Goal: Find specific page/section: Find specific page/section

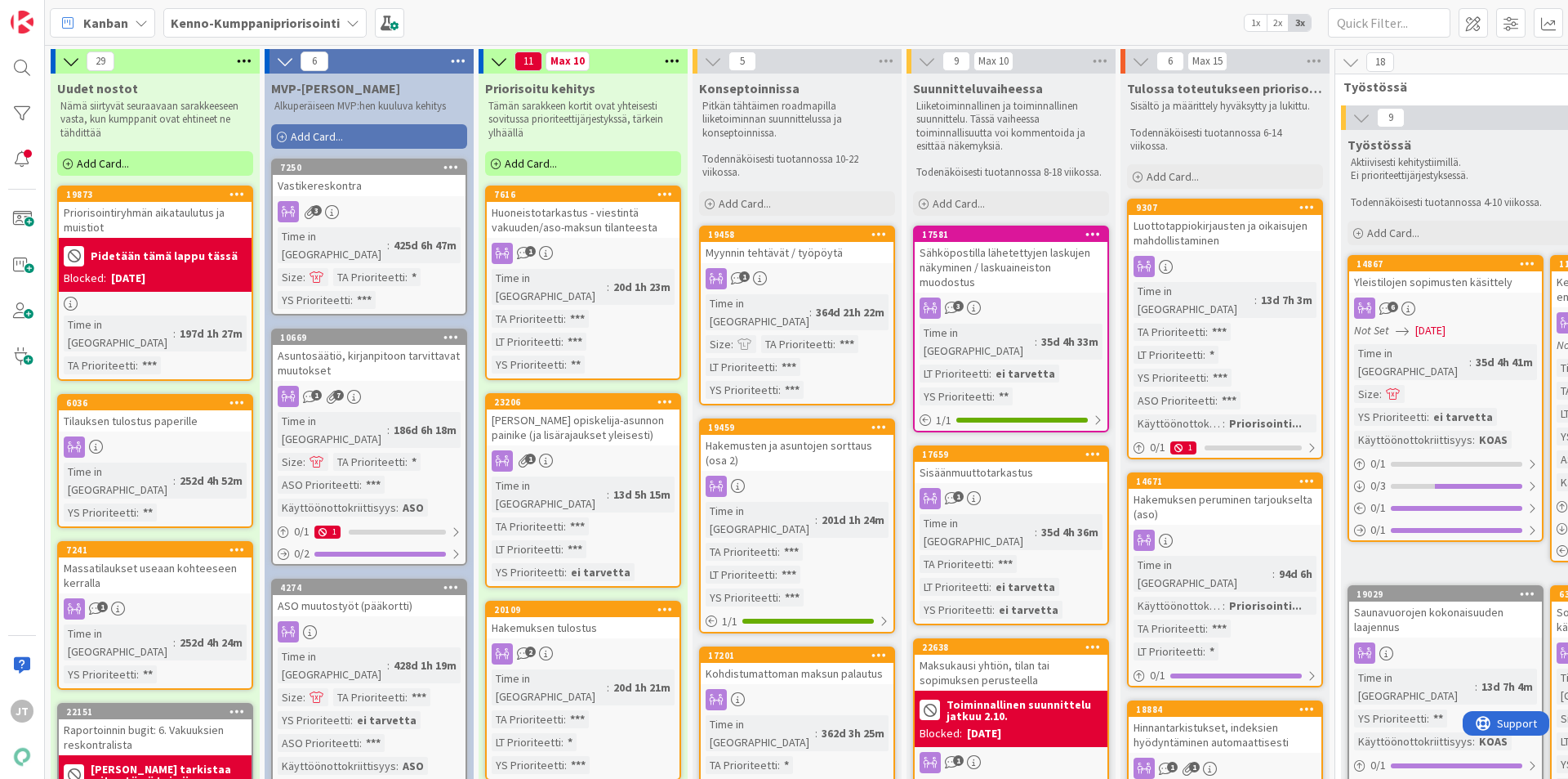
scroll to position [0, 945]
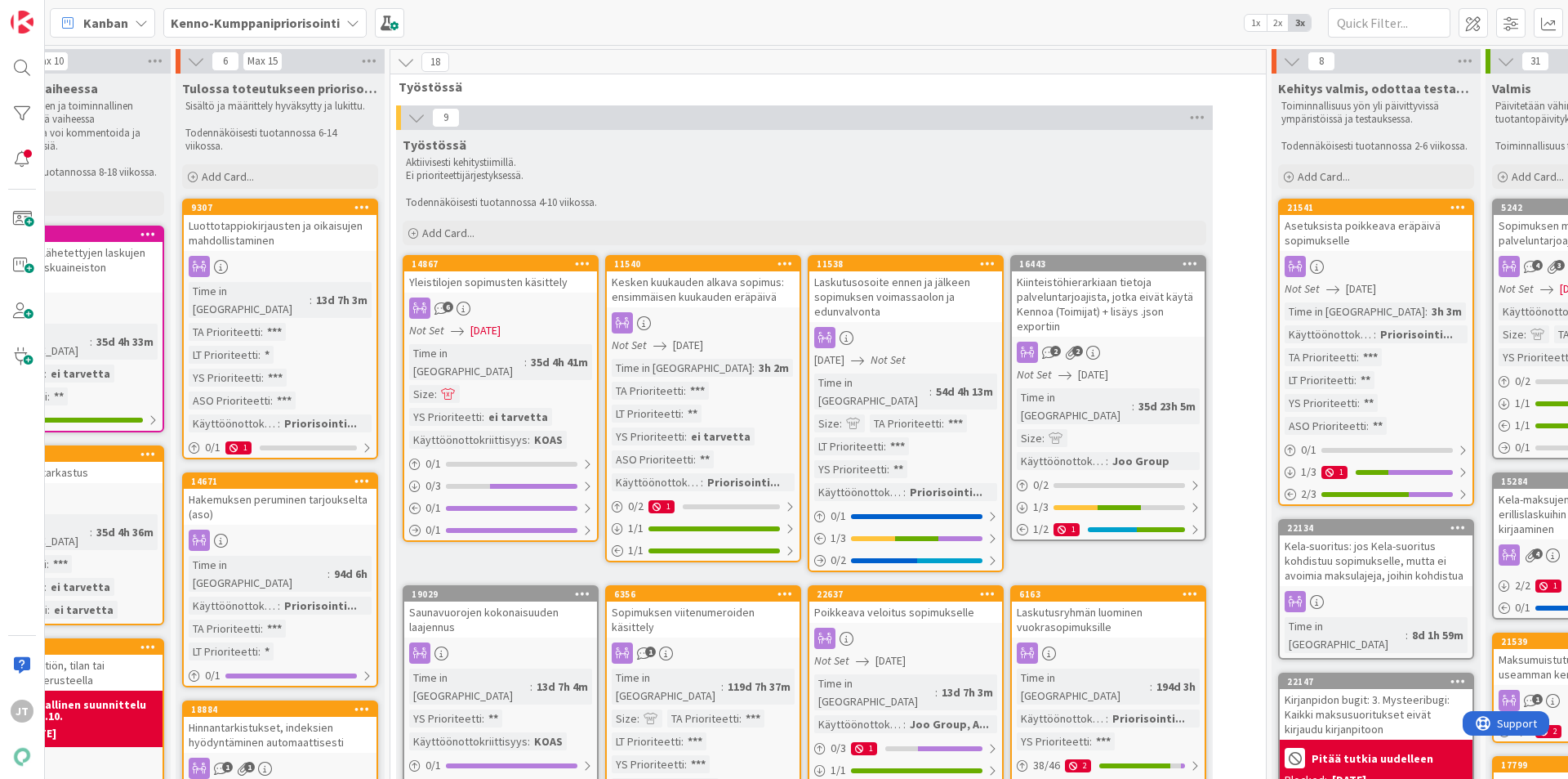
click at [246, 31] on b "Kenno-Kumppanipriorisointi" at bounding box center [255, 23] width 170 height 17
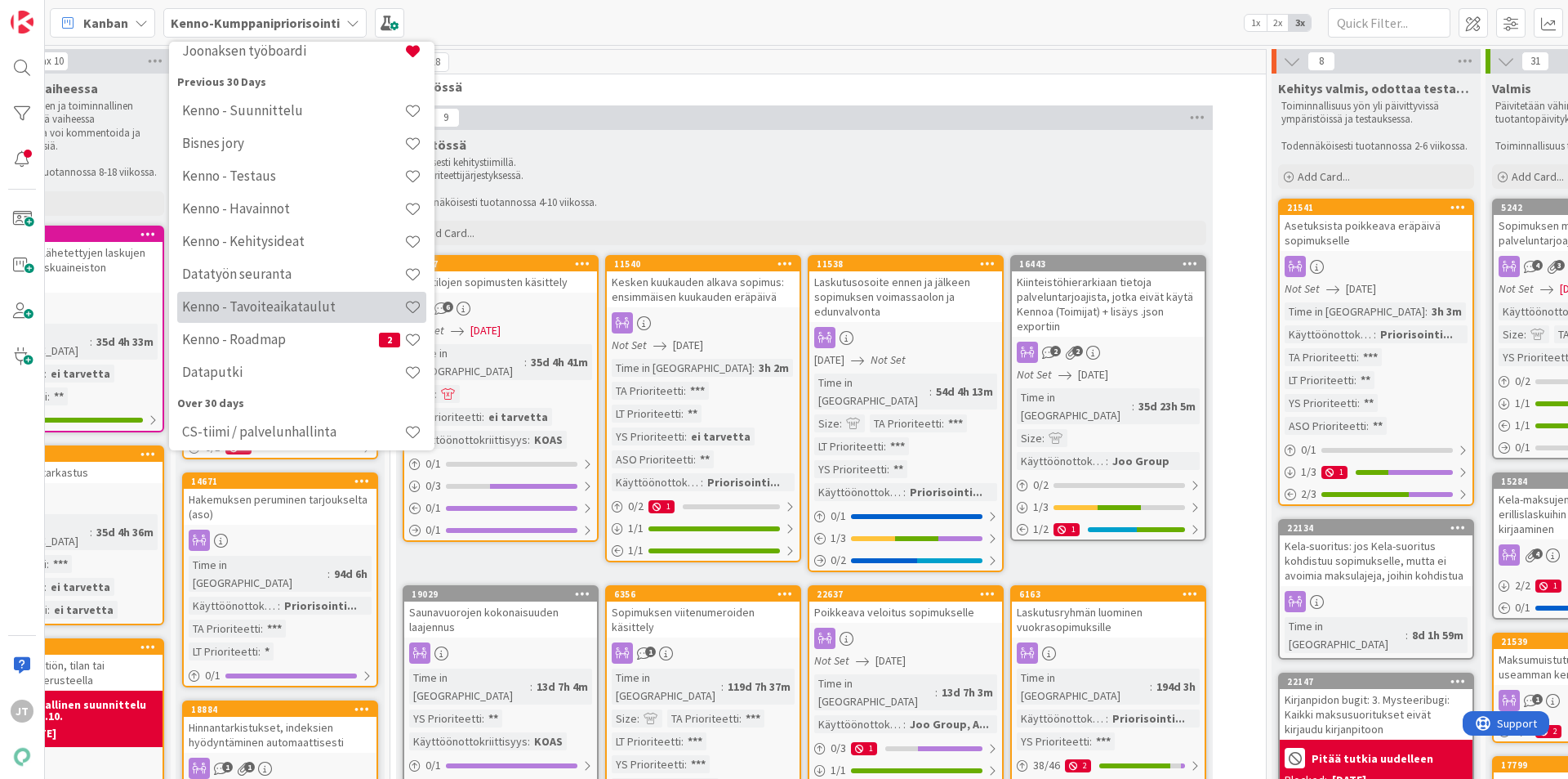
scroll to position [309, 0]
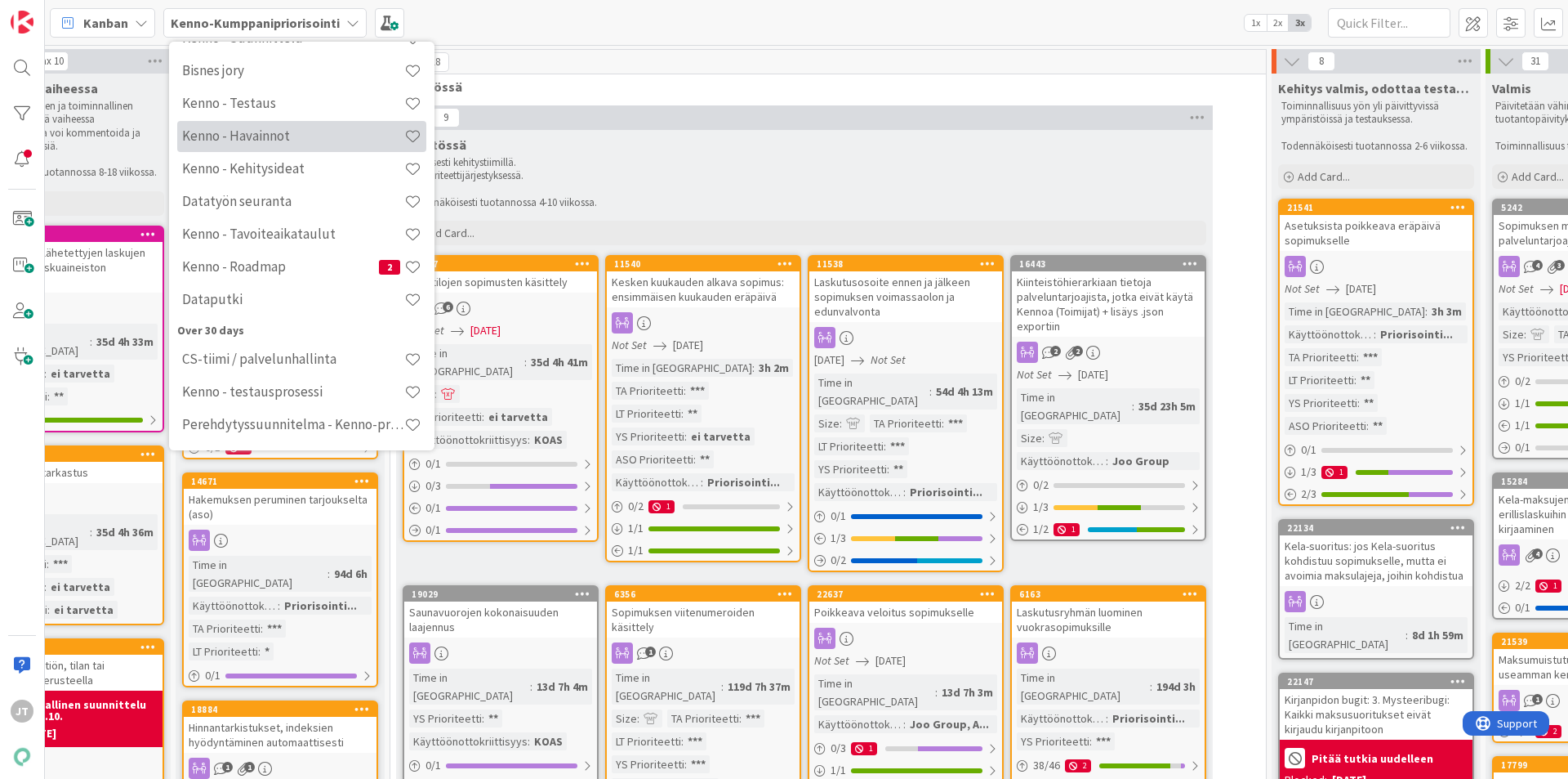
click at [258, 130] on h4 "Kenno - Havainnot" at bounding box center [293, 135] width 222 height 17
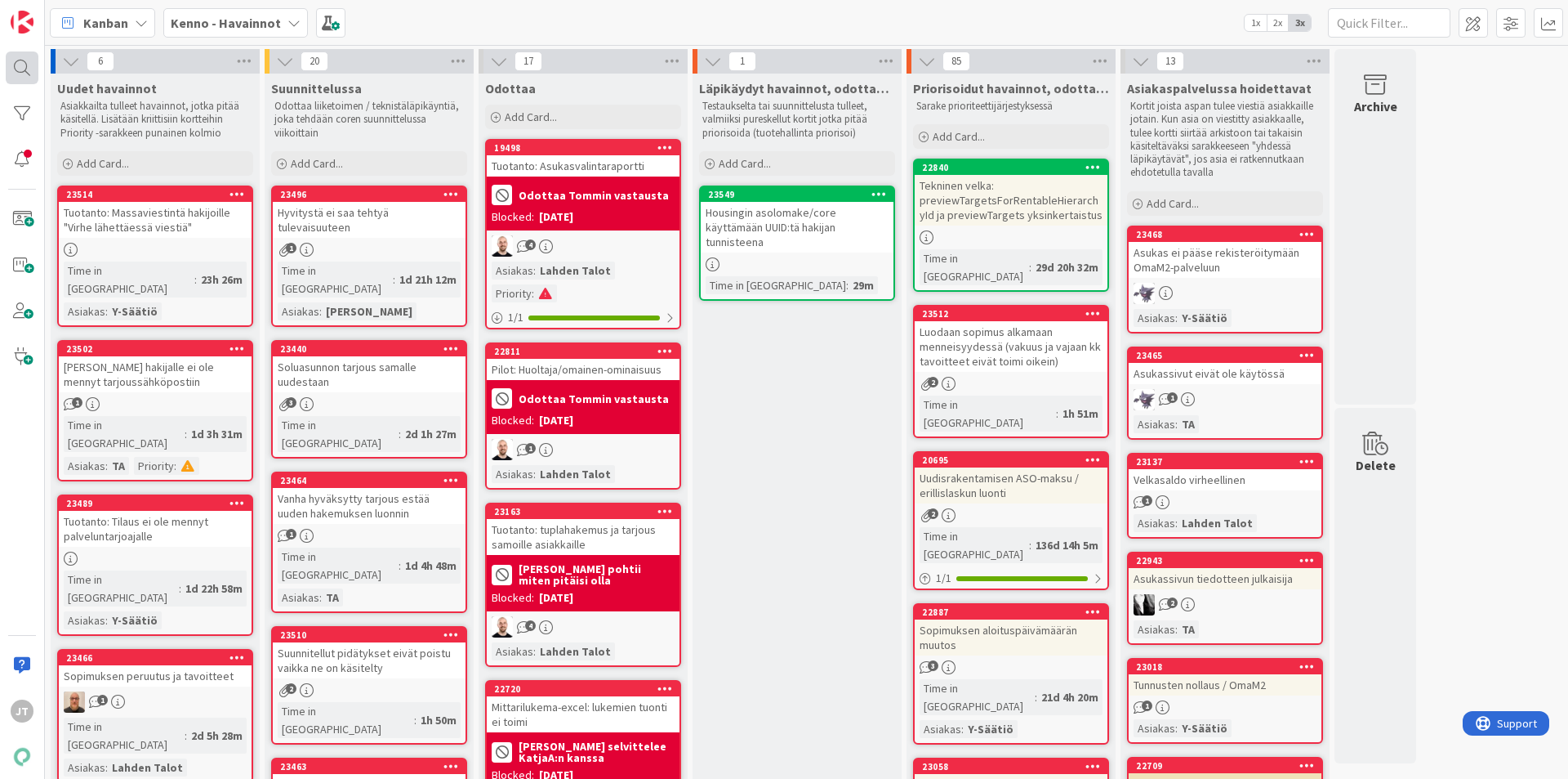
click at [24, 69] on div at bounding box center [22, 67] width 33 height 33
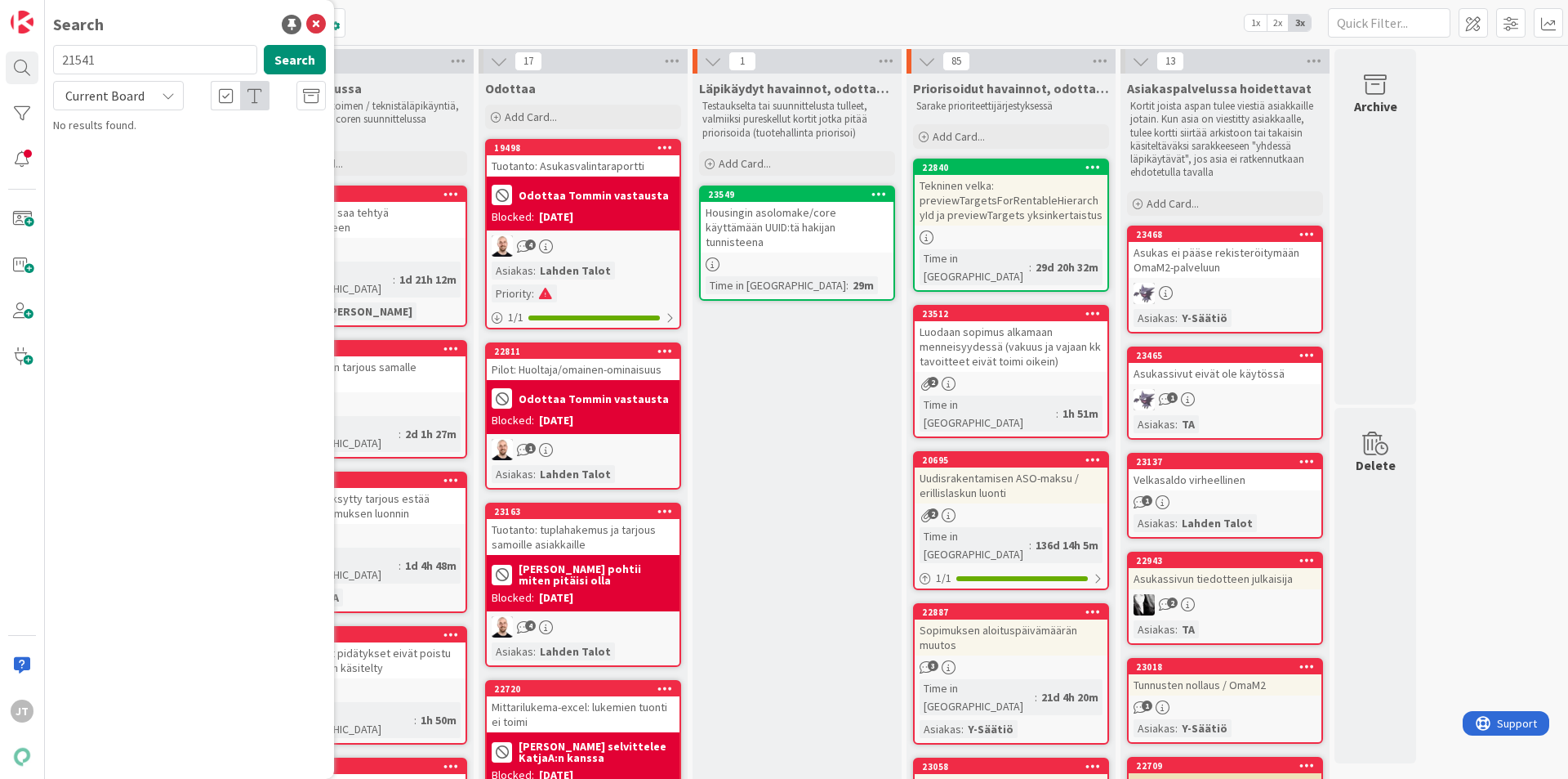
click at [154, 57] on input "21541" at bounding box center [155, 60] width 204 height 30
click at [153, 57] on input "21541" at bounding box center [155, 60] width 204 height 30
click at [152, 57] on input "21541" at bounding box center [155, 60] width 204 height 30
type input "liiketilat"
click at [301, 65] on button "Search" at bounding box center [295, 60] width 62 height 30
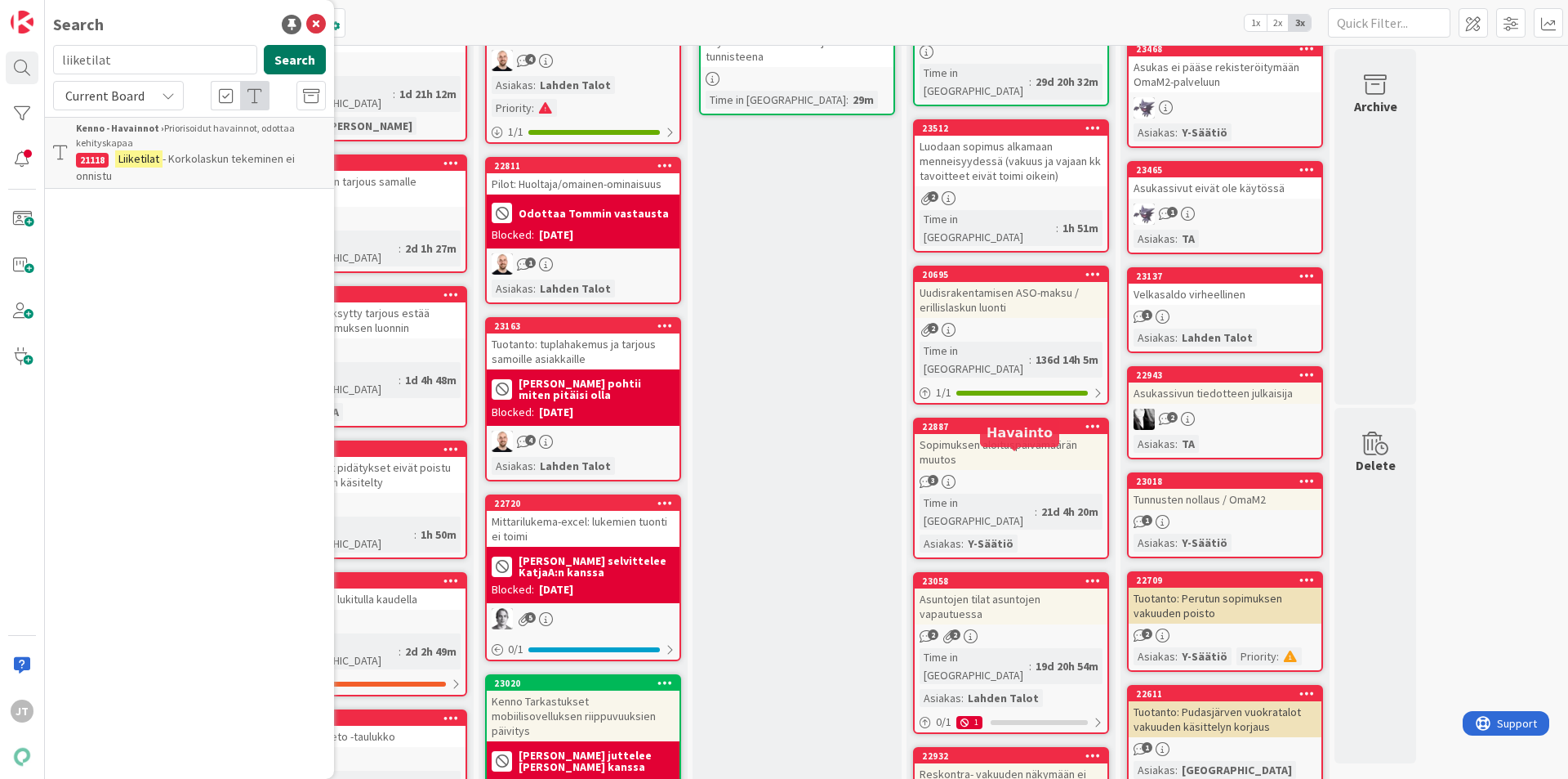
scroll to position [408, 0]
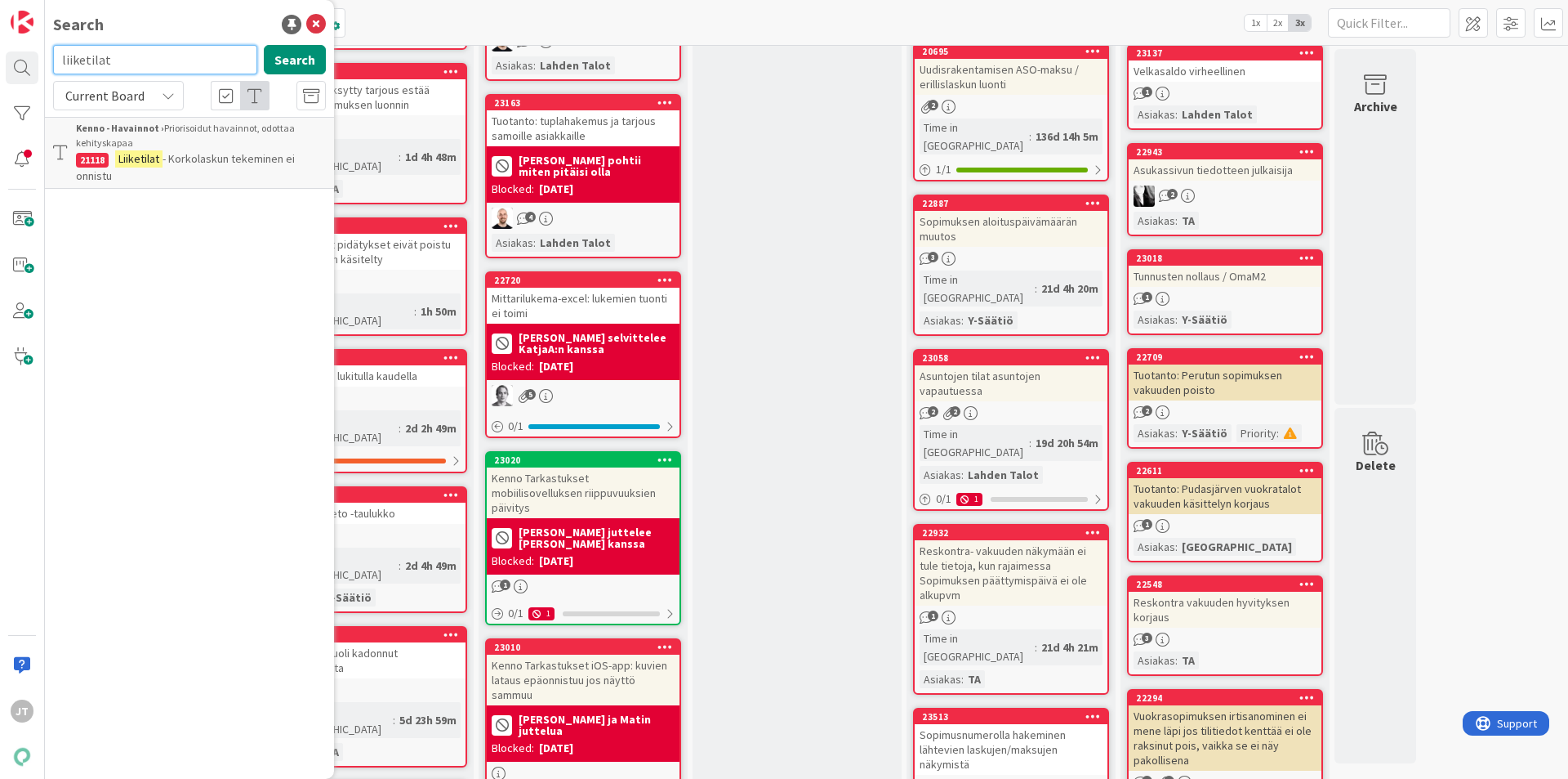
click at [146, 63] on input "liiketilat" at bounding box center [155, 60] width 204 height 30
click at [298, 61] on button "Search" at bounding box center [295, 60] width 62 height 30
click at [134, 66] on input "liiketil*" at bounding box center [155, 60] width 204 height 30
type input "liiketila"
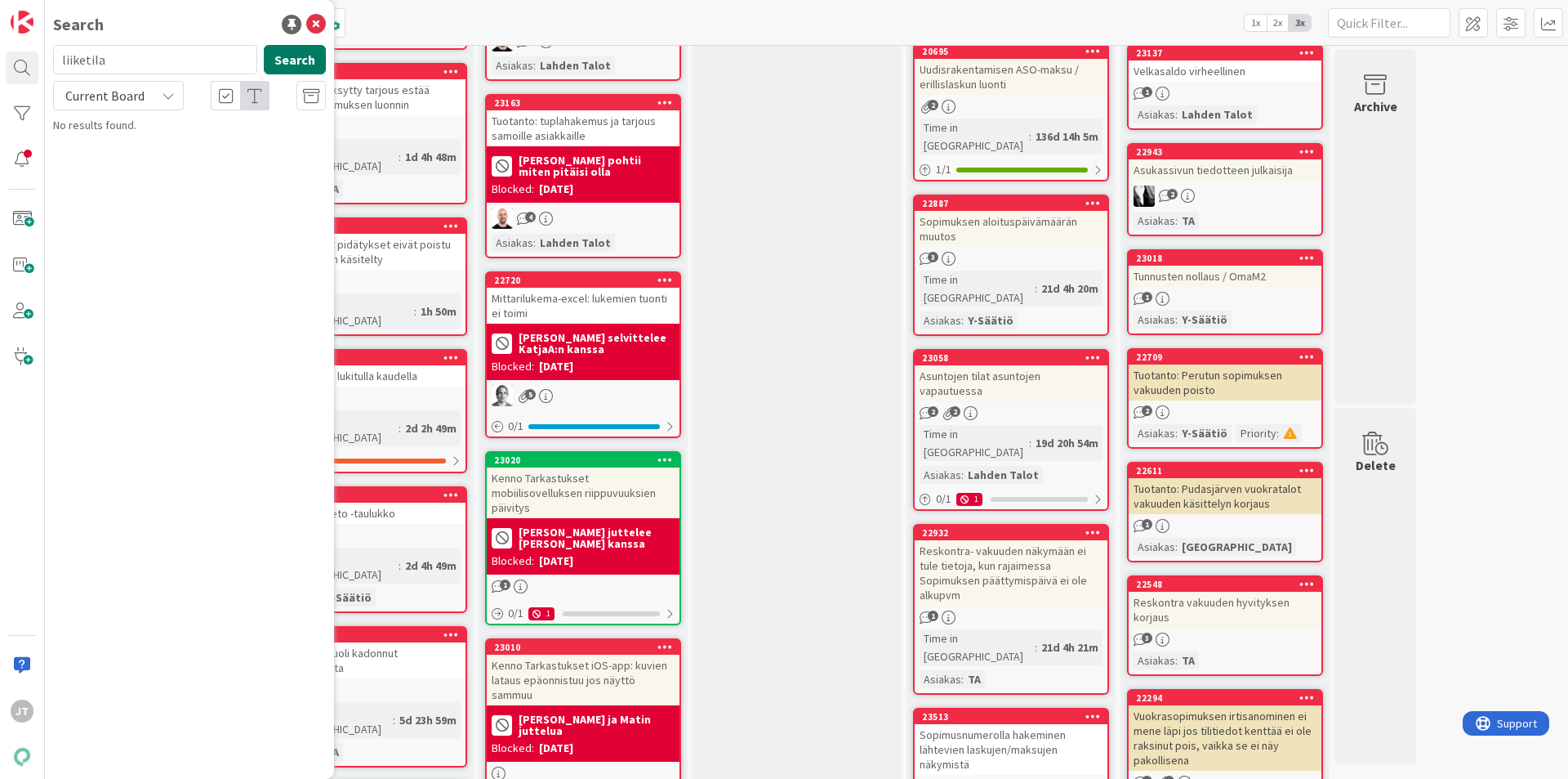
click at [313, 68] on button "Search" at bounding box center [295, 60] width 62 height 30
click at [320, 17] on icon at bounding box center [316, 25] width 20 height 20
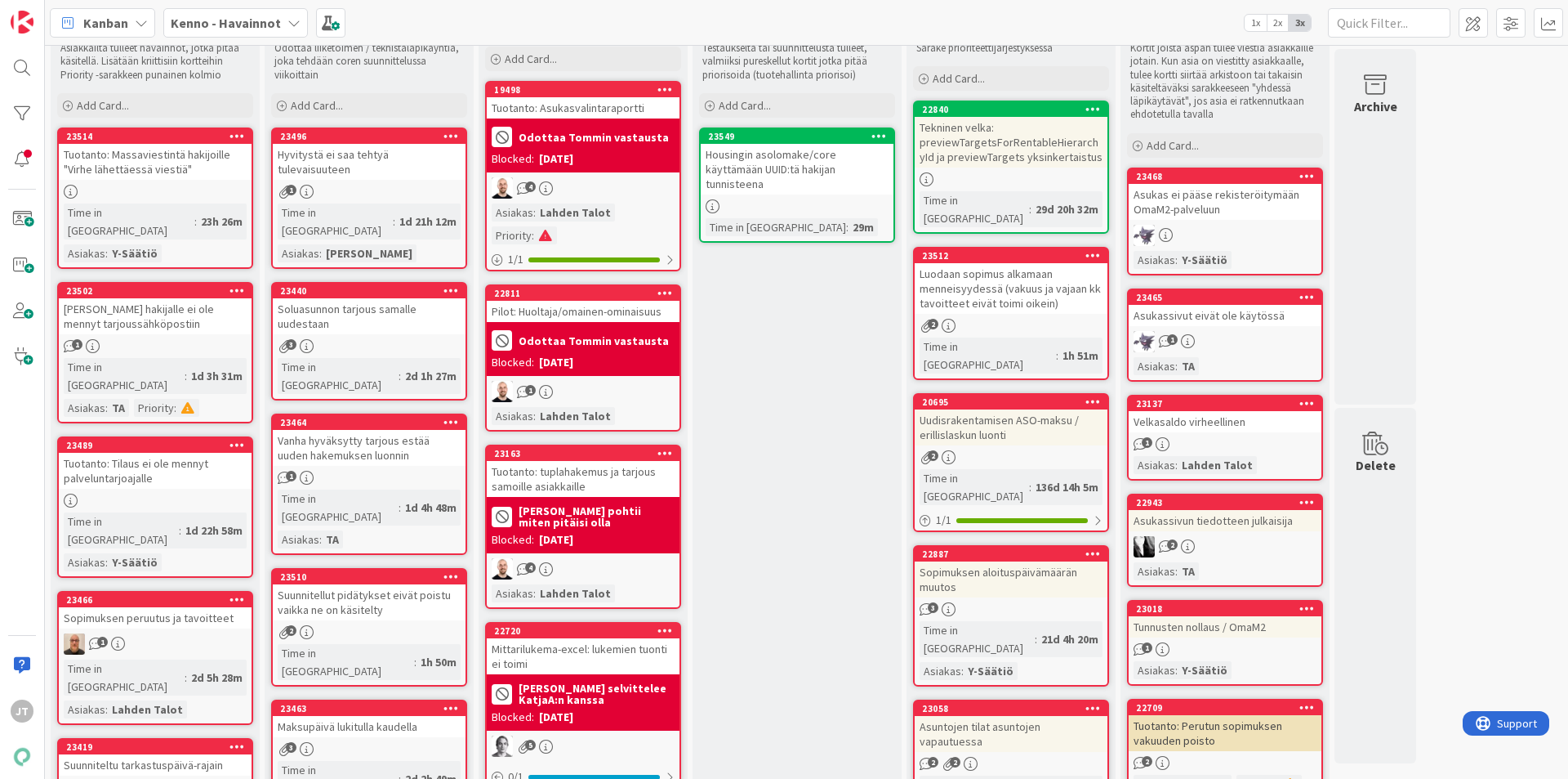
scroll to position [0, 0]
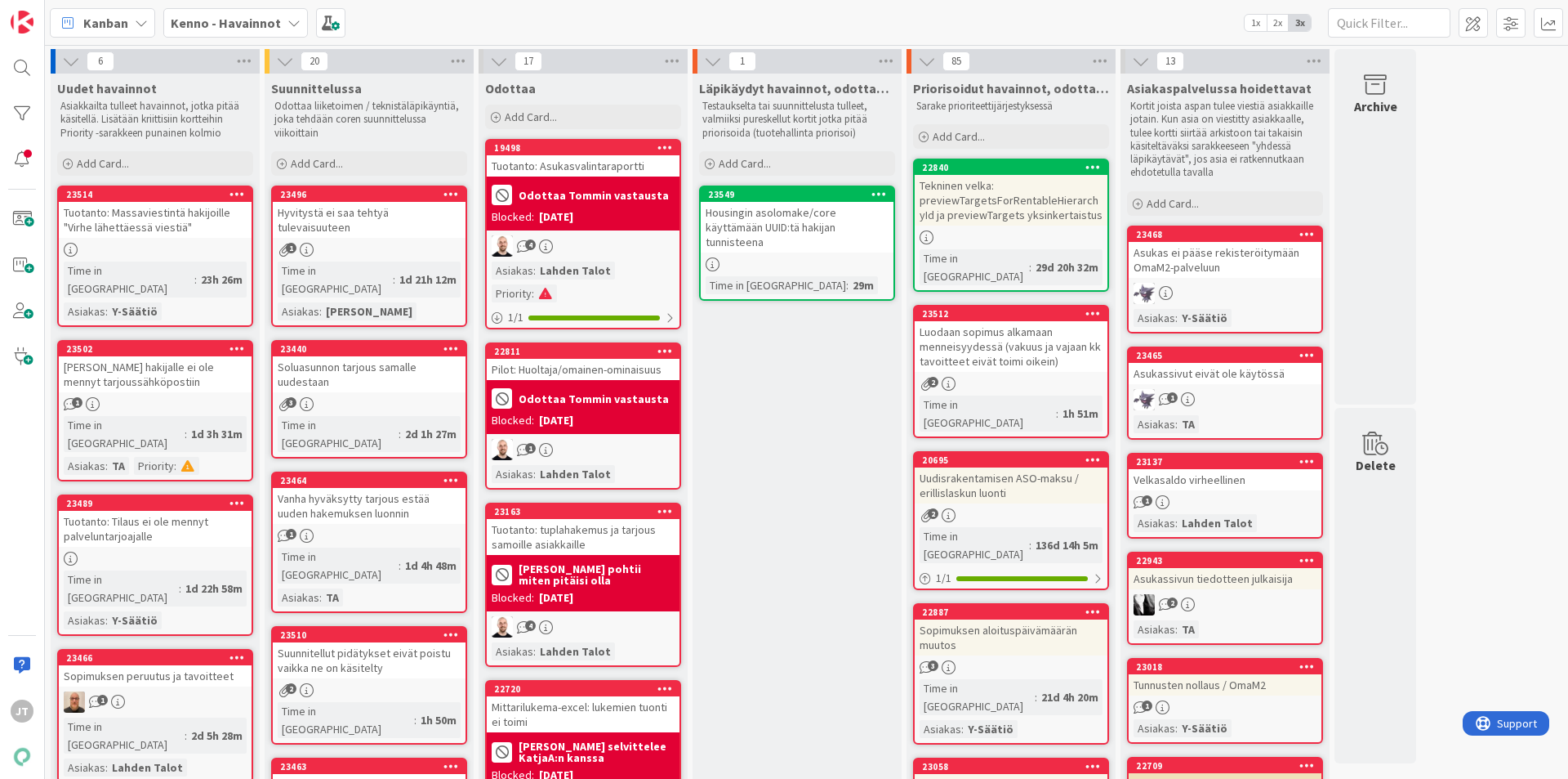
click at [357, 209] on div "Hyvitystä ei saa tehtyä tulevaisuuteen" at bounding box center [370, 220] width 193 height 35
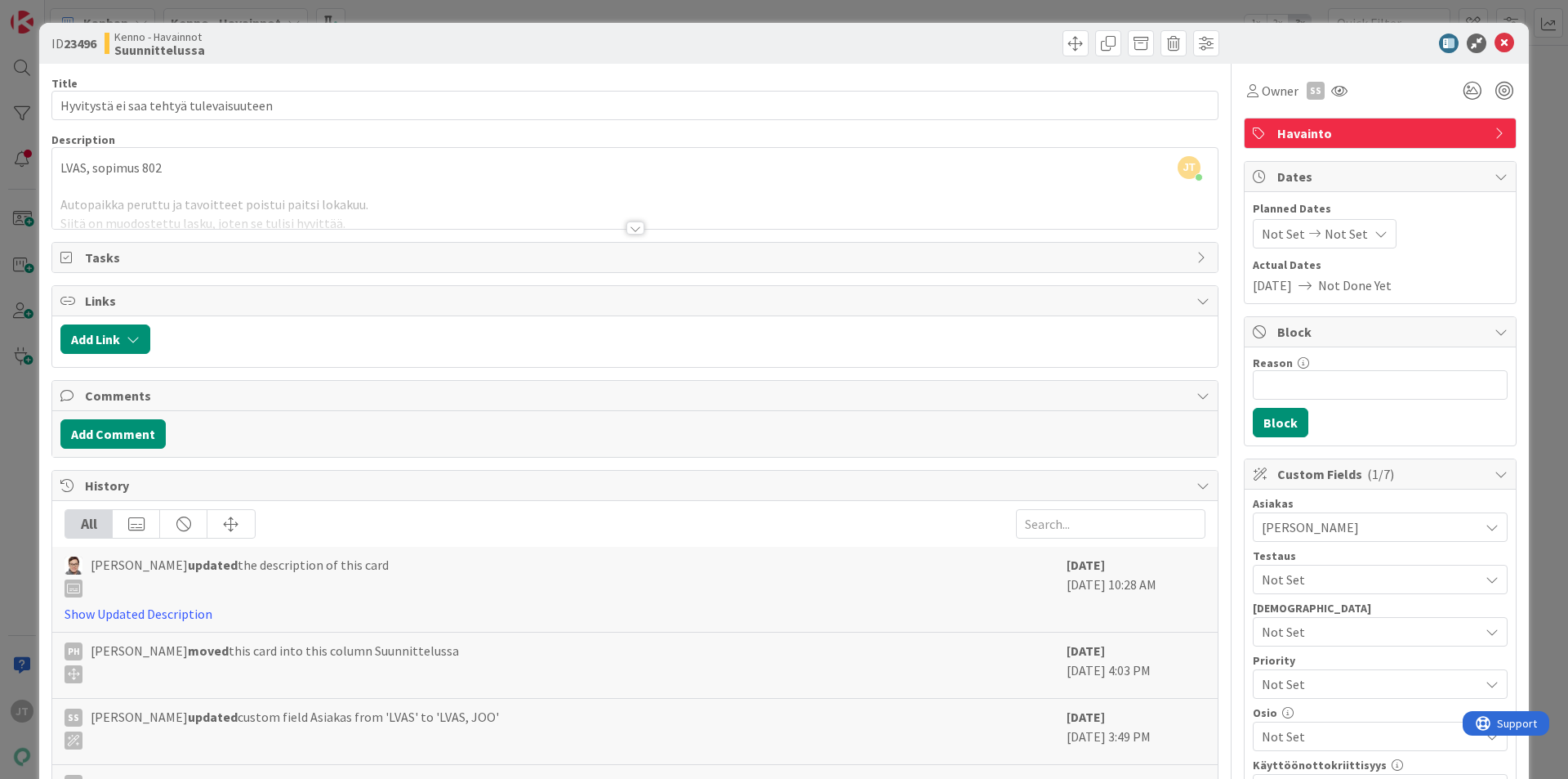
click at [628, 224] on div at bounding box center [636, 228] width 18 height 13
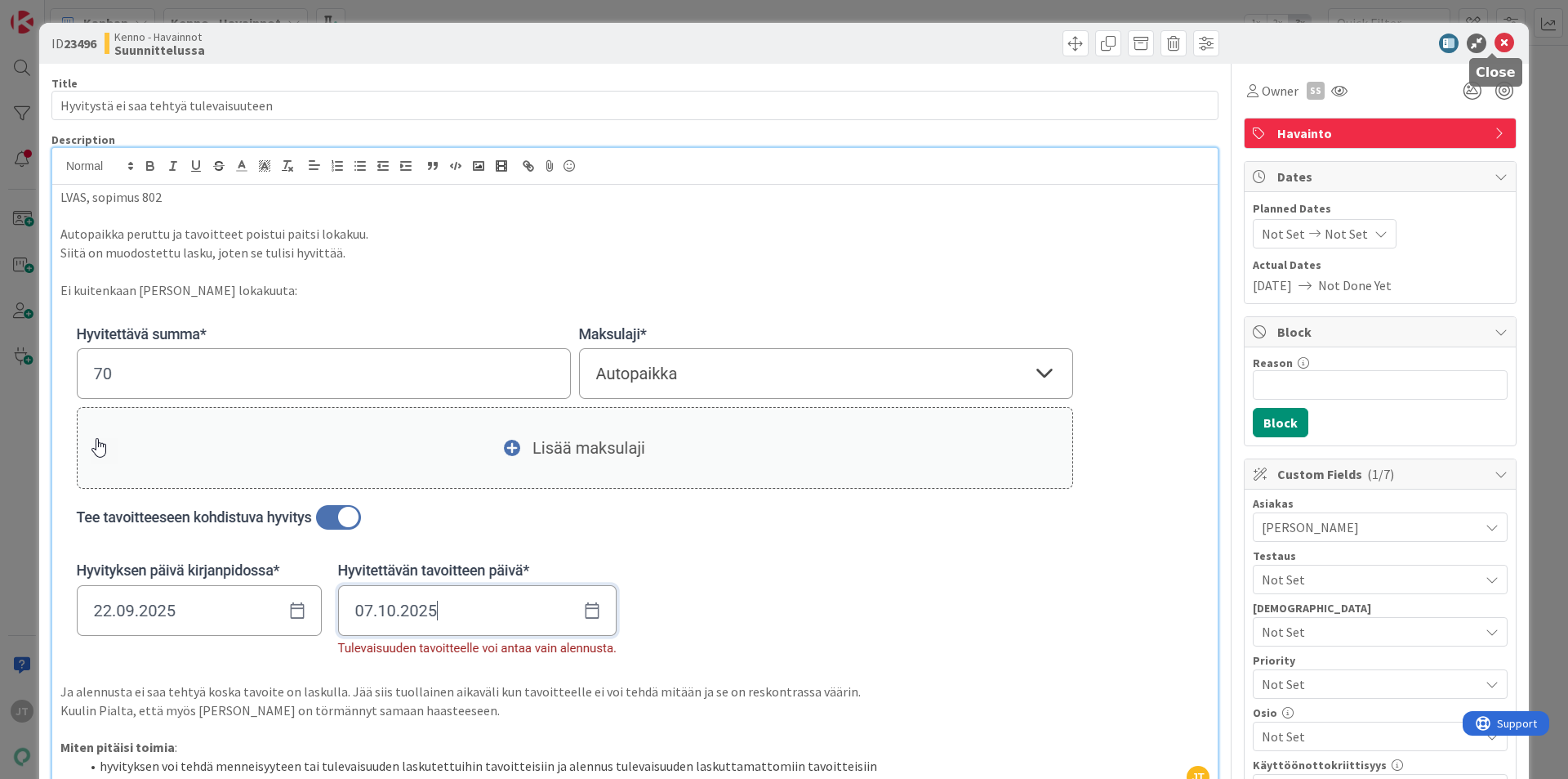
click at [1495, 45] on icon at bounding box center [1505, 43] width 20 height 20
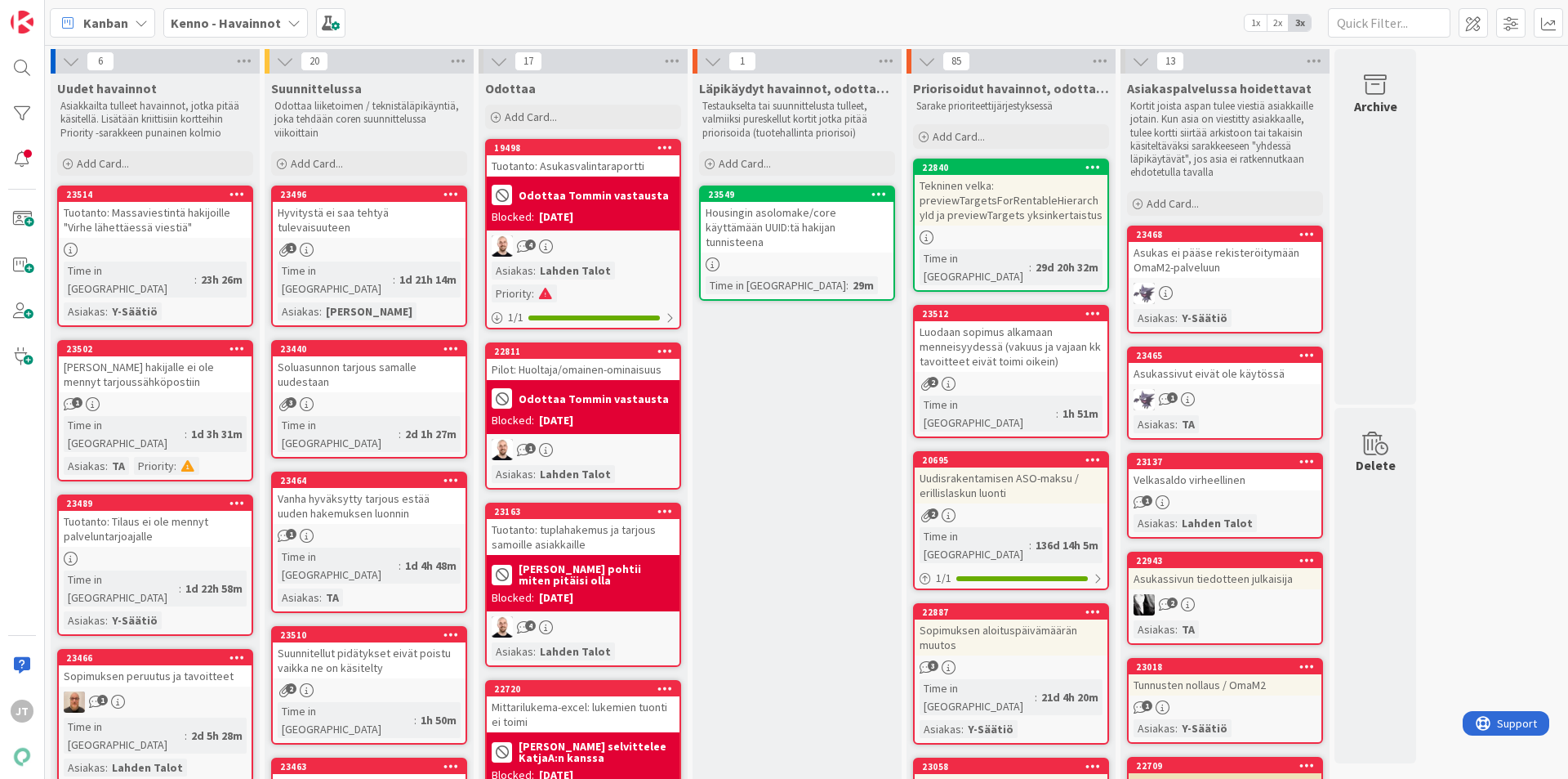
click at [234, 17] on b "Kenno - Havainnot" at bounding box center [226, 23] width 110 height 17
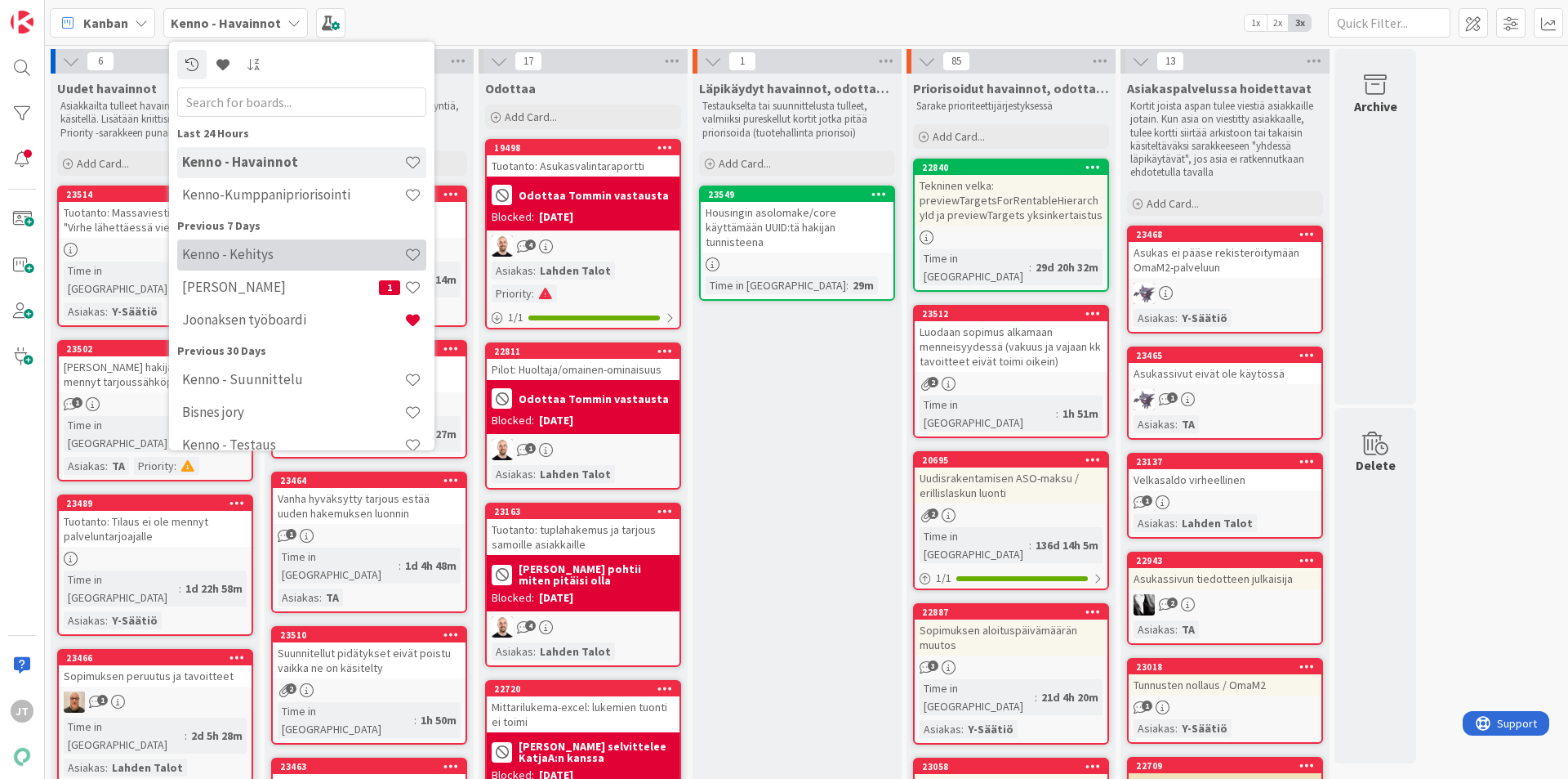
click at [257, 252] on h4 "Kenno - Kehitys" at bounding box center [293, 253] width 222 height 17
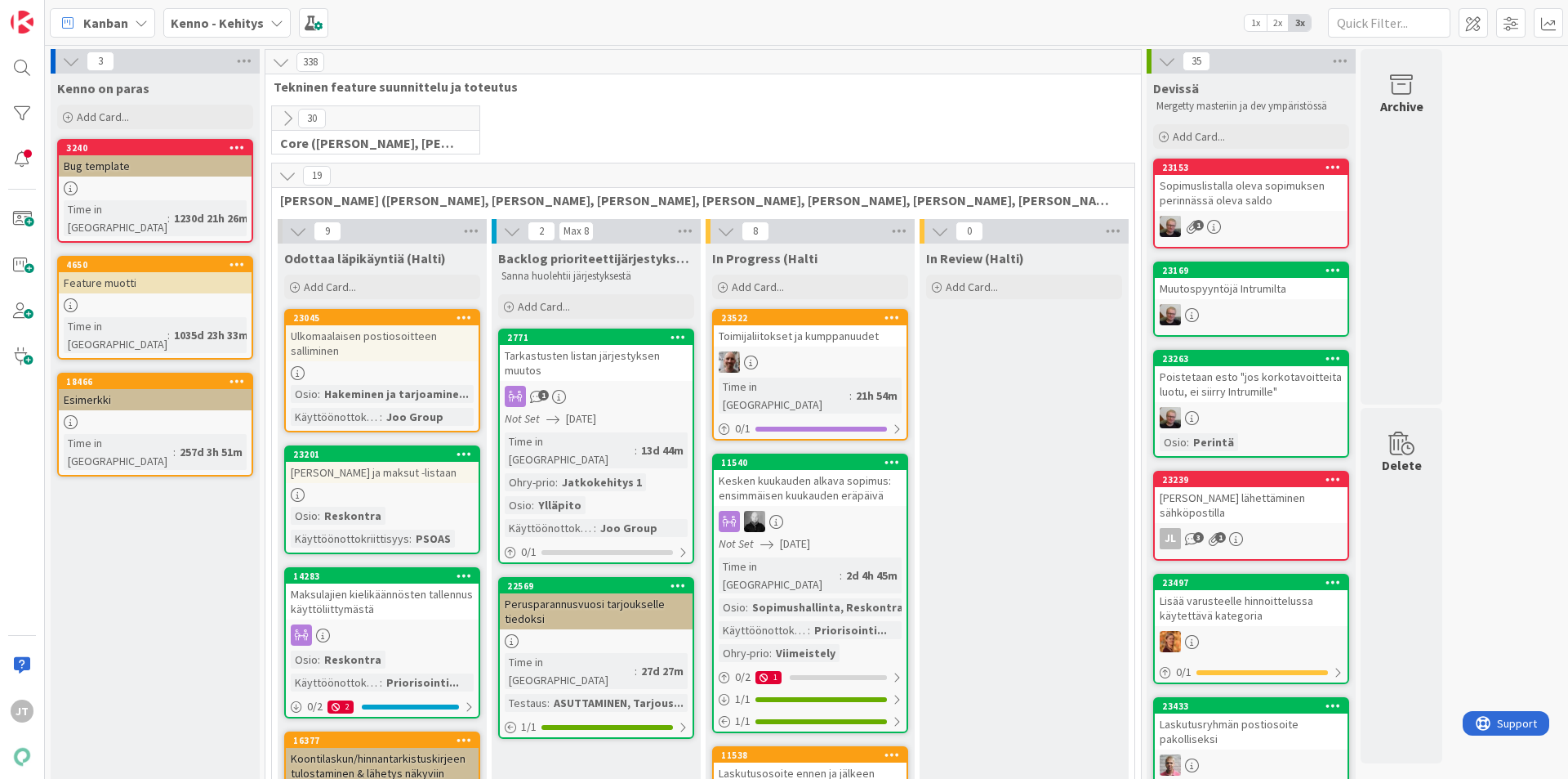
click at [283, 173] on icon at bounding box center [288, 176] width 18 height 18
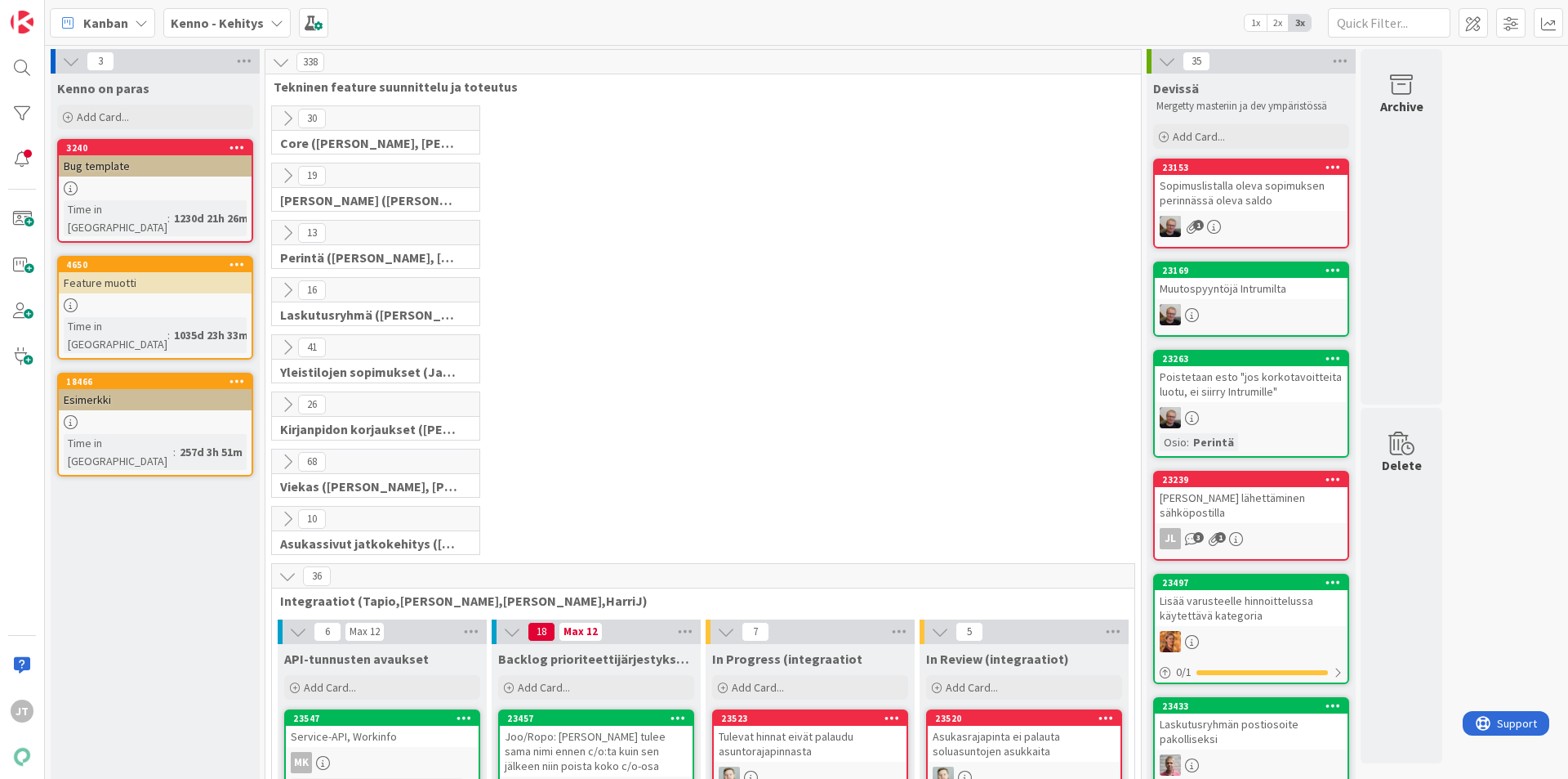
click at [282, 348] on icon at bounding box center [288, 347] width 18 height 18
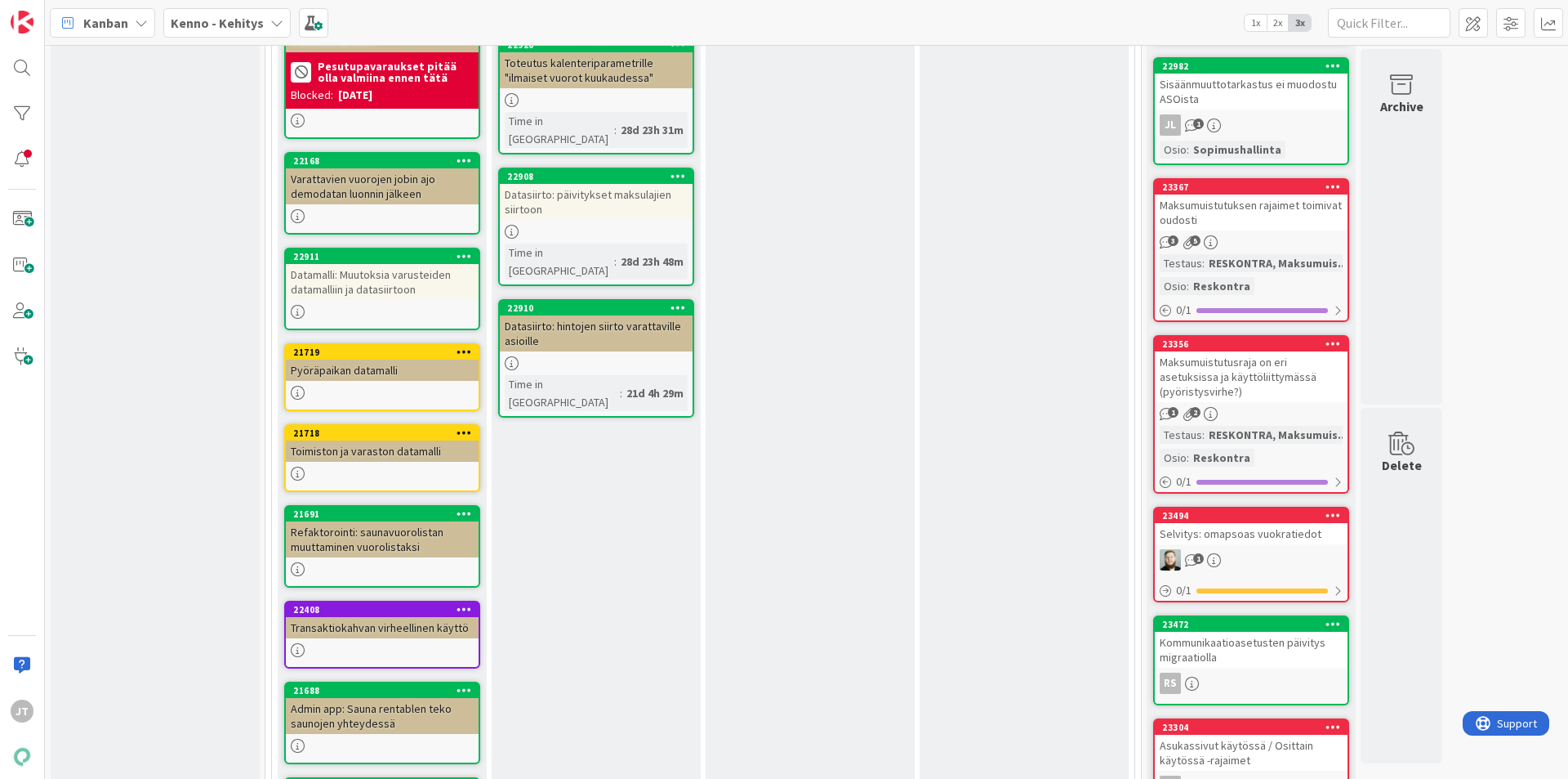
scroll to position [1471, 0]
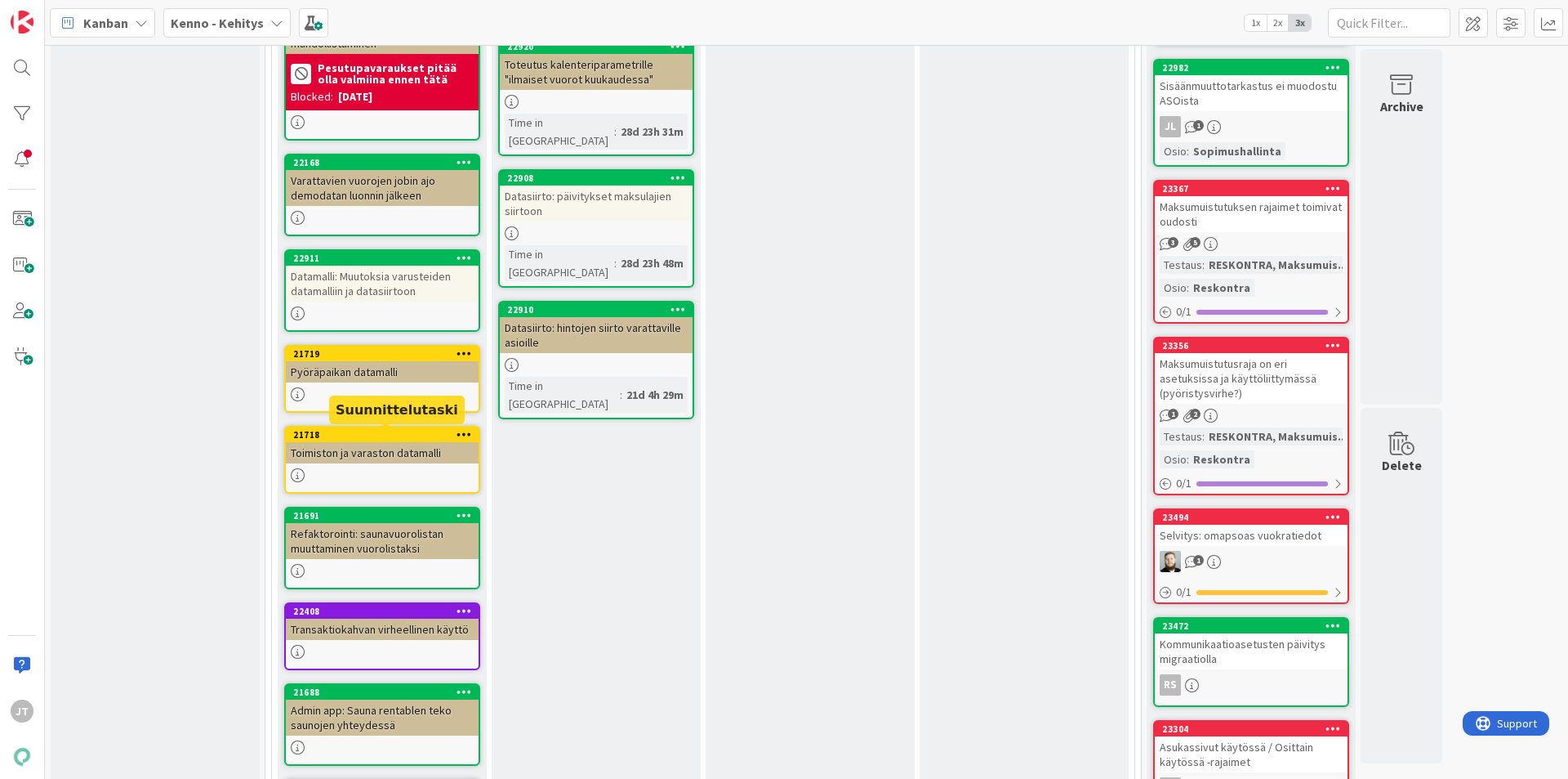
click at [380, 435] on div "21718" at bounding box center [386, 435] width 185 height 12
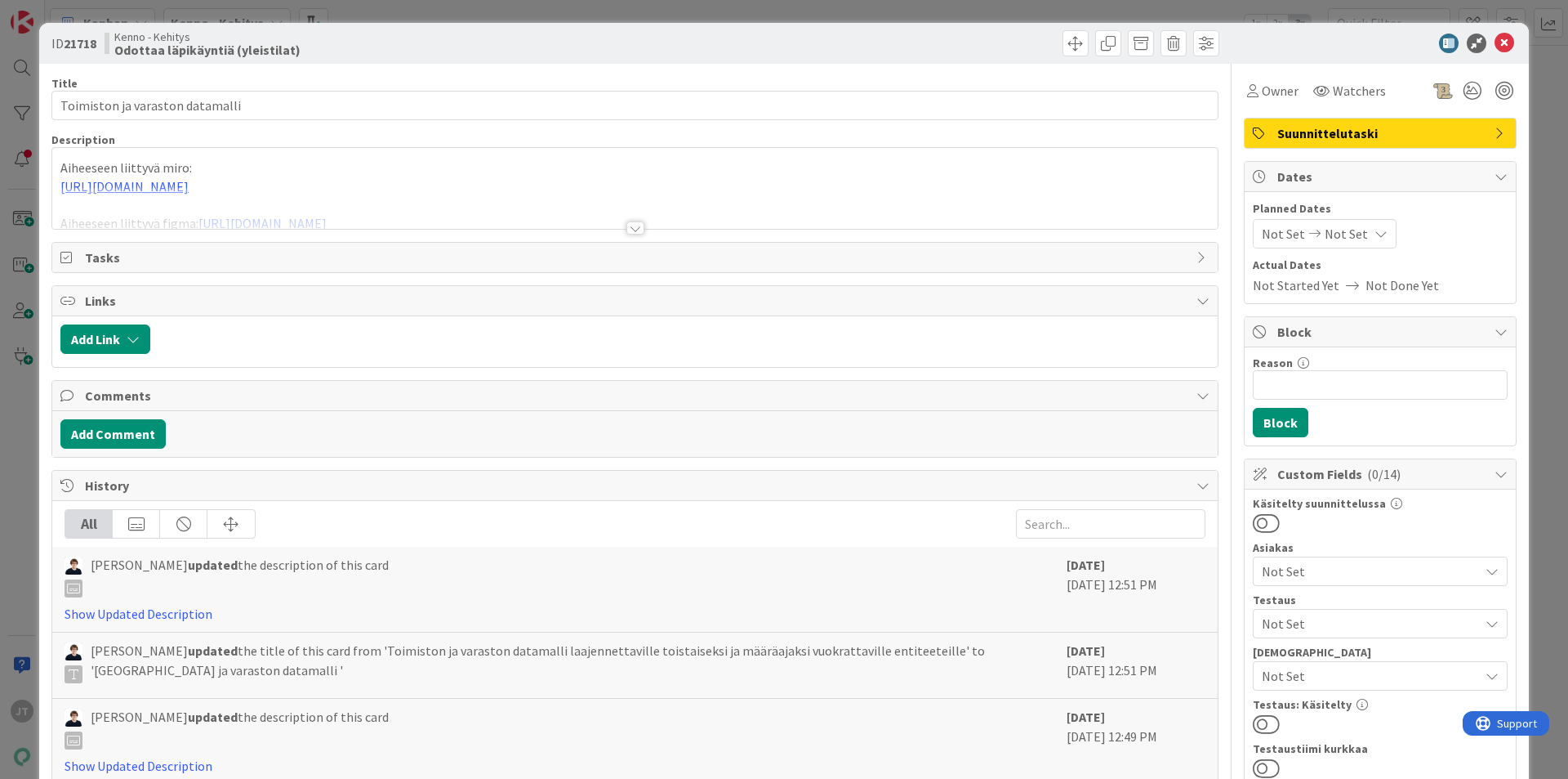
click at [632, 227] on div at bounding box center [636, 228] width 18 height 13
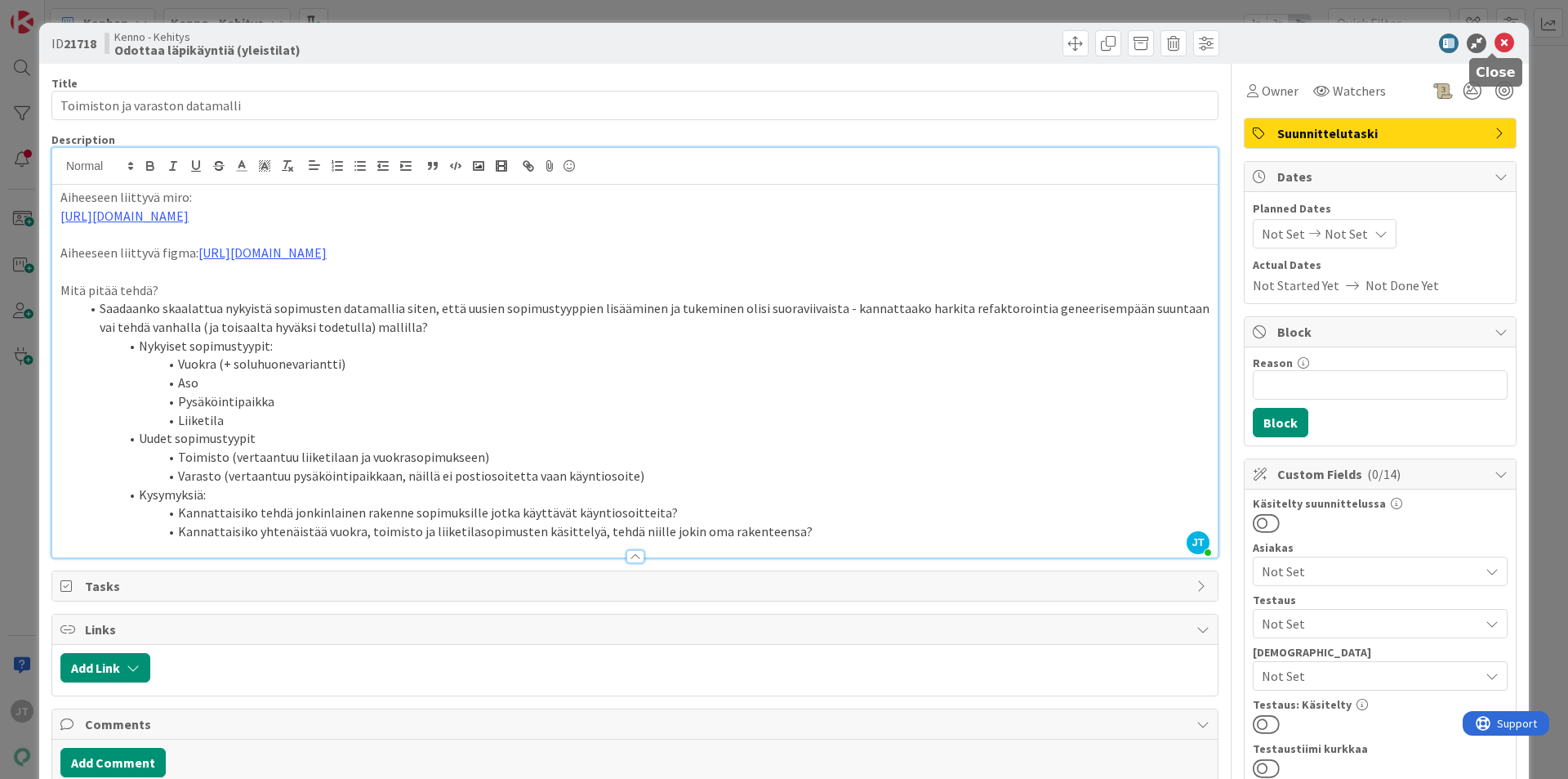
click at [1495, 39] on icon at bounding box center [1505, 43] width 20 height 20
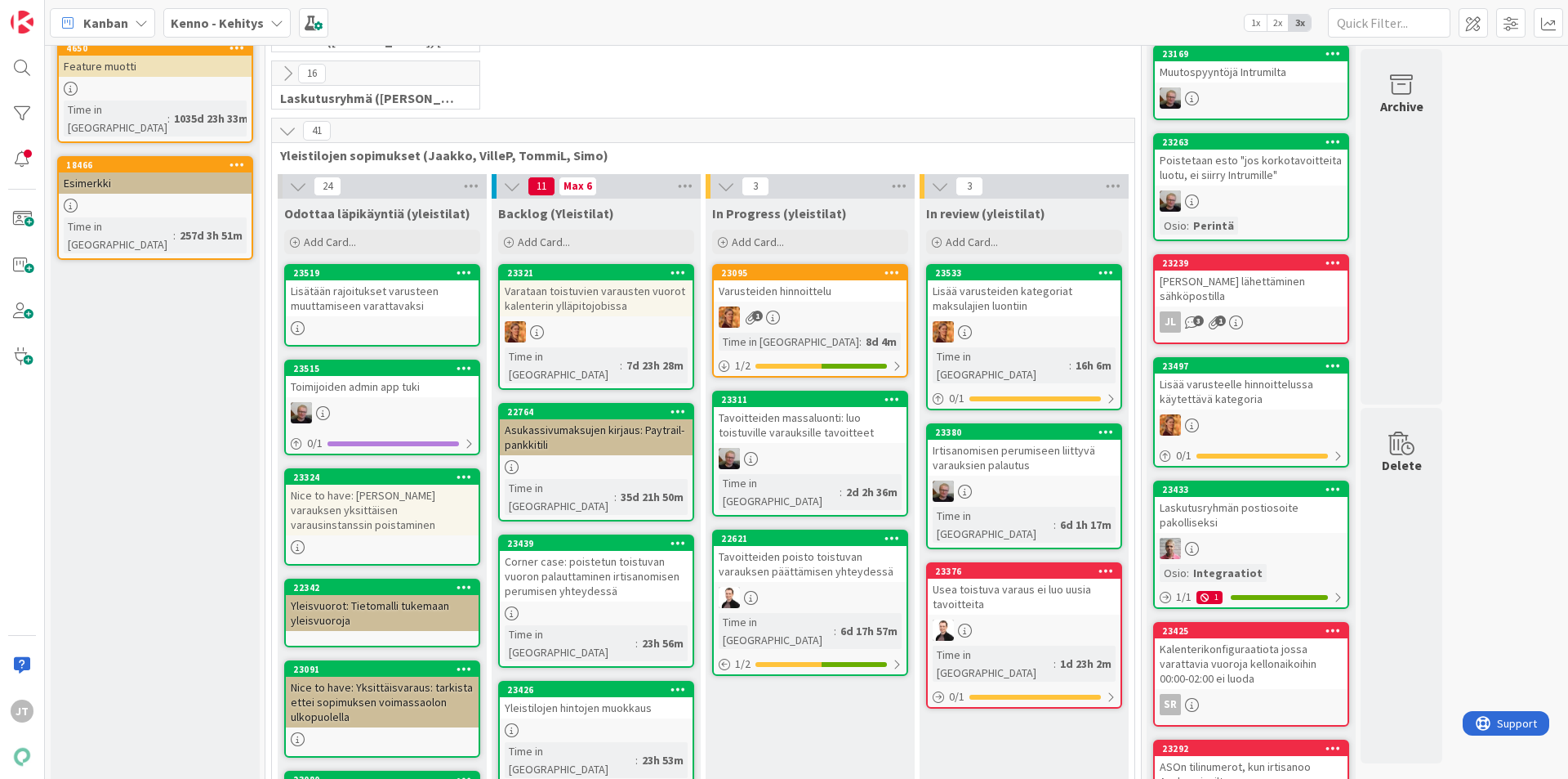
scroll to position [246, 0]
